Goal: Task Accomplishment & Management: Complete application form

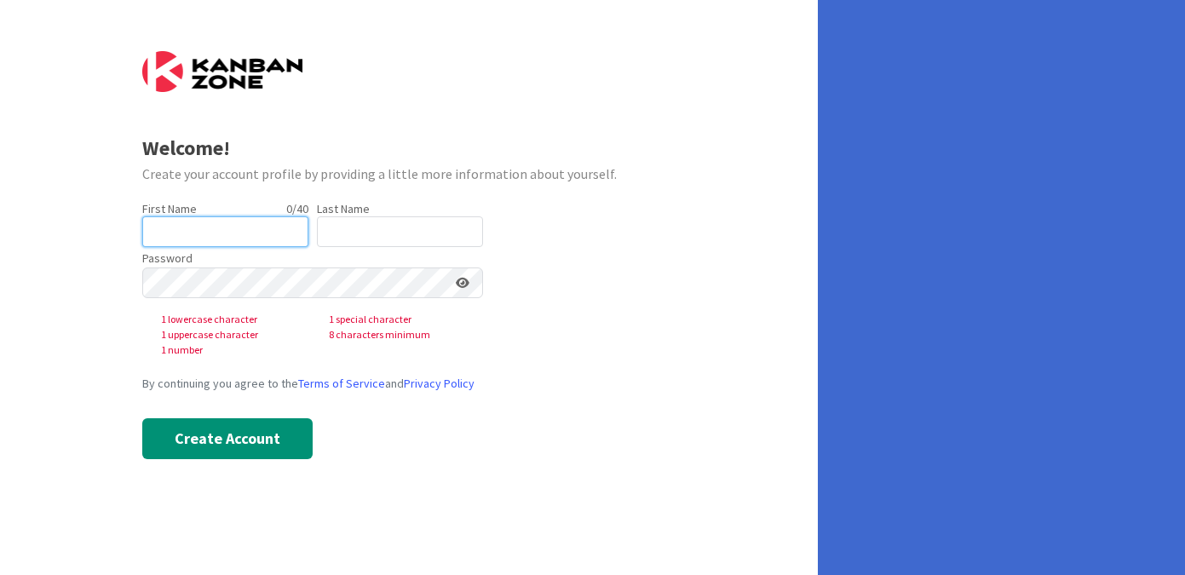
click at [233, 227] on input "text" at bounding box center [225, 231] width 166 height 31
type input "[PERSON_NAME]"
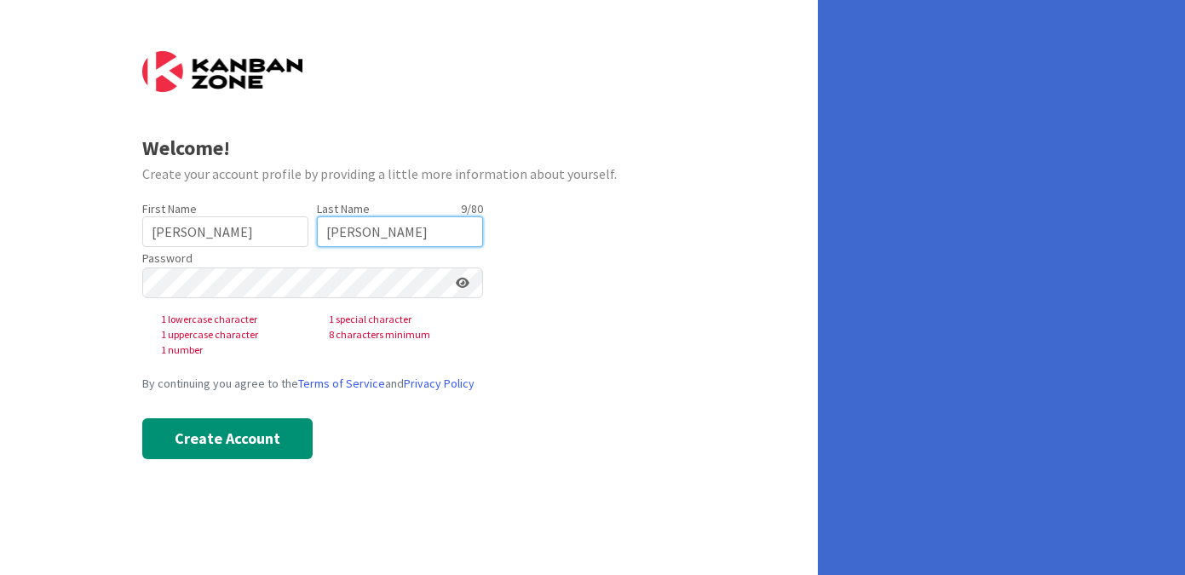
type input "[PERSON_NAME]"
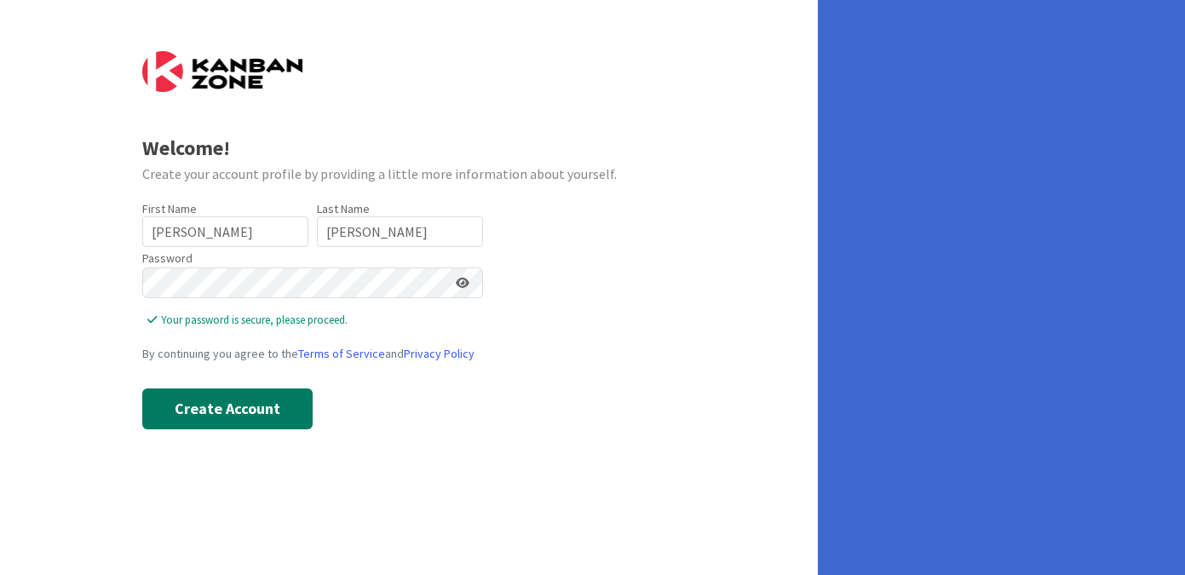
click at [218, 411] on button "Create Account" at bounding box center [227, 408] width 170 height 41
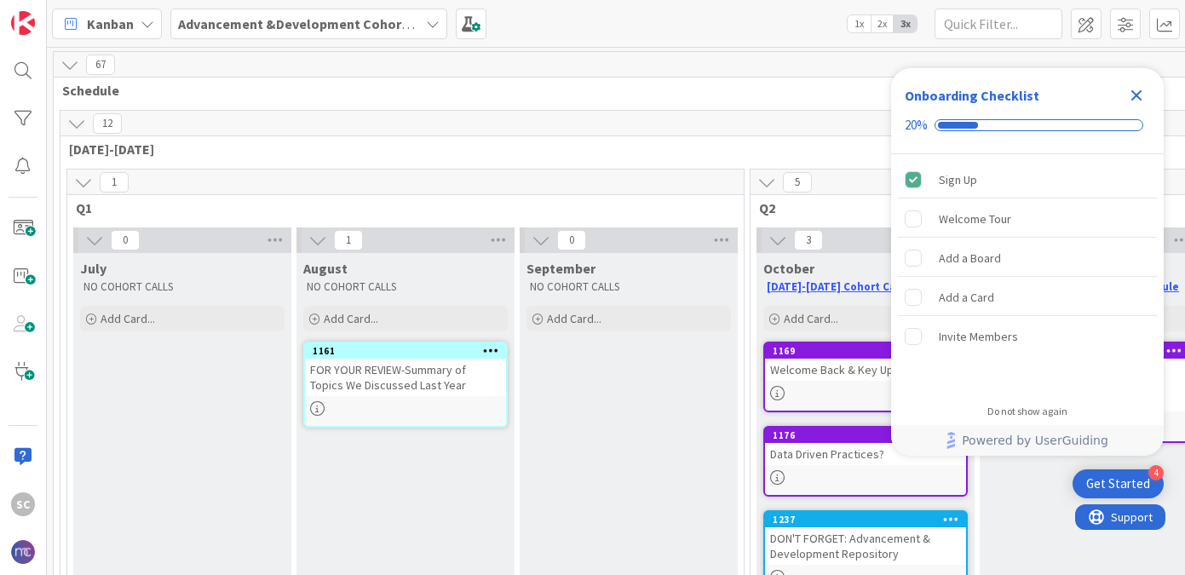
click at [1135, 93] on icon "Close Checklist" at bounding box center [1136, 95] width 11 height 11
